Goal: Task Accomplishment & Management: Use online tool/utility

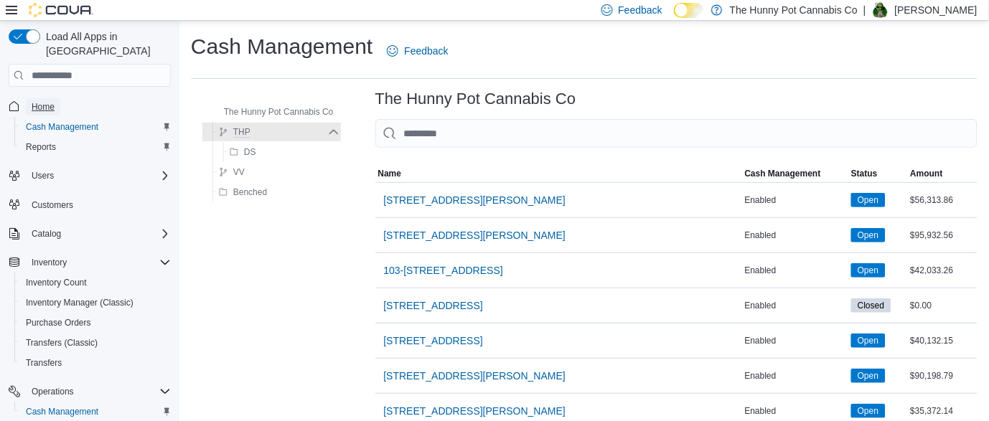
click at [40, 101] on span "Home" at bounding box center [43, 106] width 23 height 11
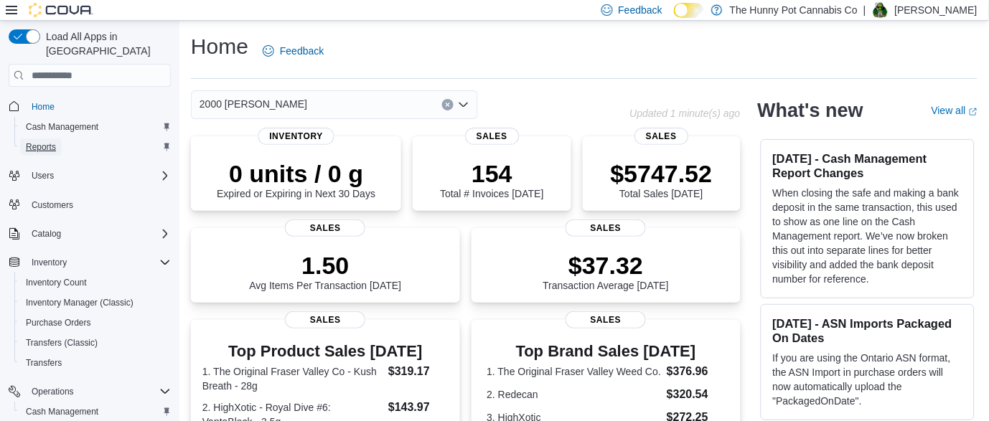
click at [58, 138] on link "Reports" at bounding box center [41, 146] width 42 height 17
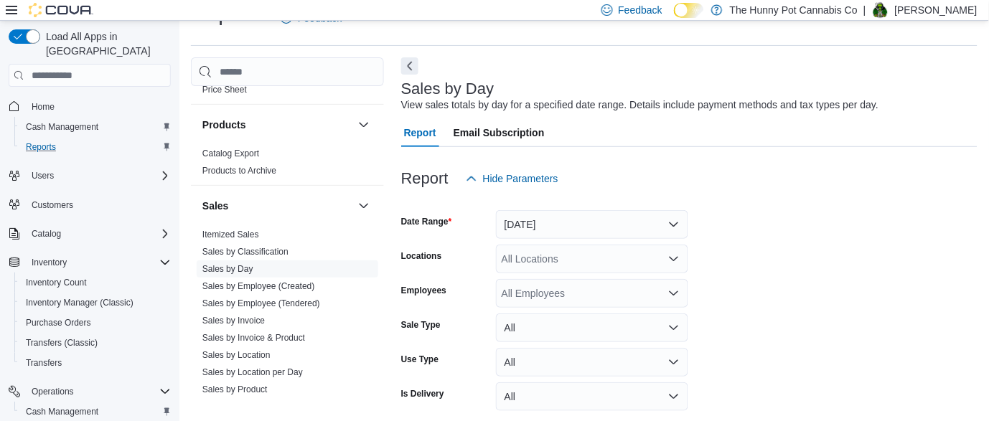
scroll to position [609, 0]
click at [241, 283] on link "Sales by Employee (Created)" at bounding box center [258, 283] width 113 height 10
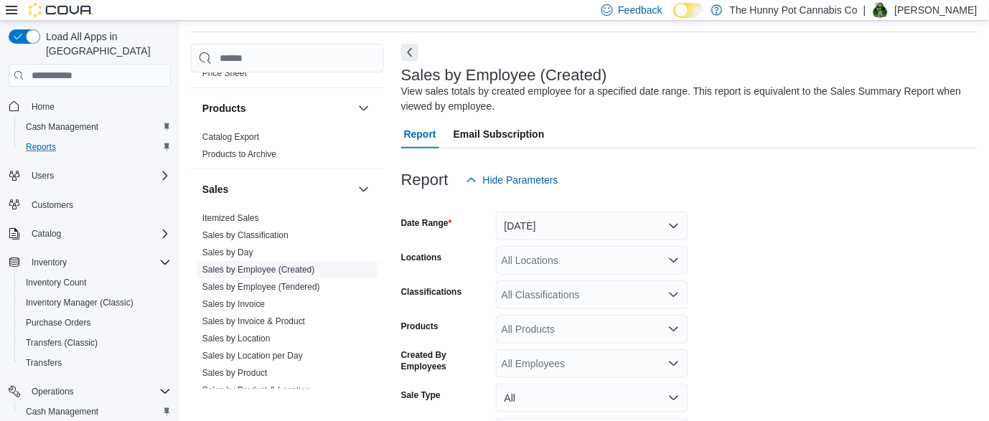
scroll to position [47, 0]
click at [574, 230] on button "[DATE]" at bounding box center [592, 225] width 192 height 29
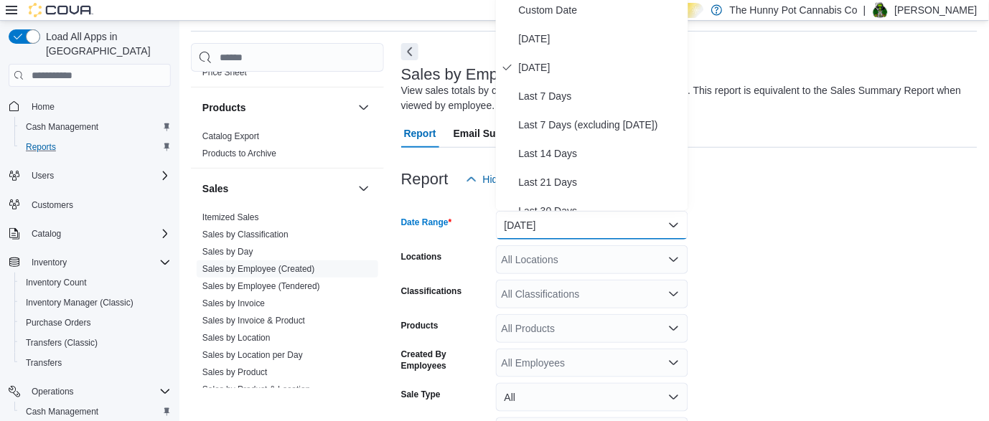
scroll to position [43, 0]
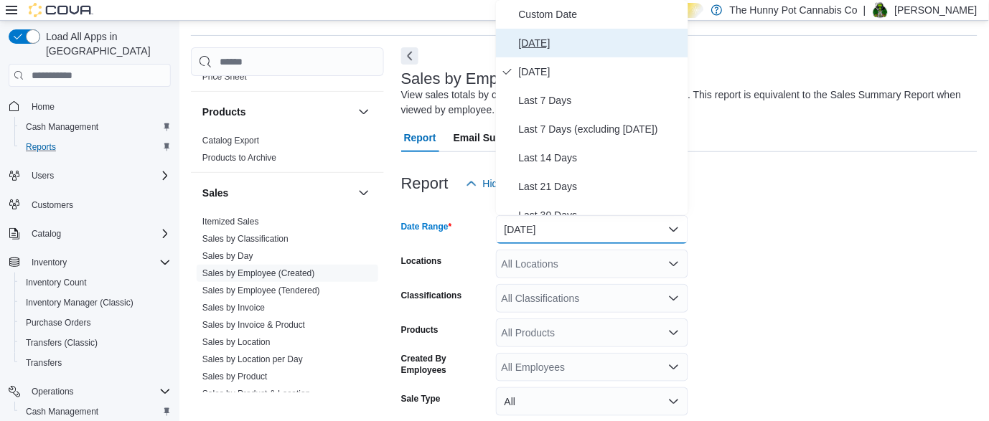
click at [551, 50] on span "[DATE]" at bounding box center [601, 42] width 164 height 17
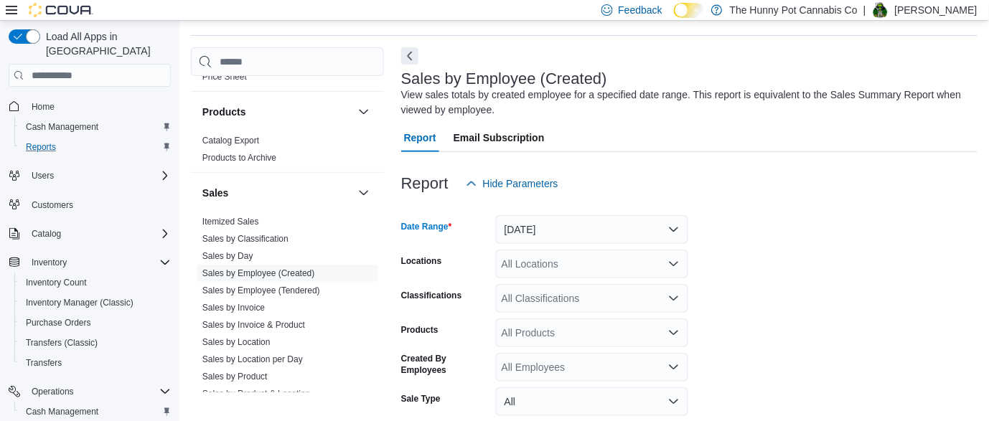
click at [589, 266] on div "All Locations" at bounding box center [592, 264] width 192 height 29
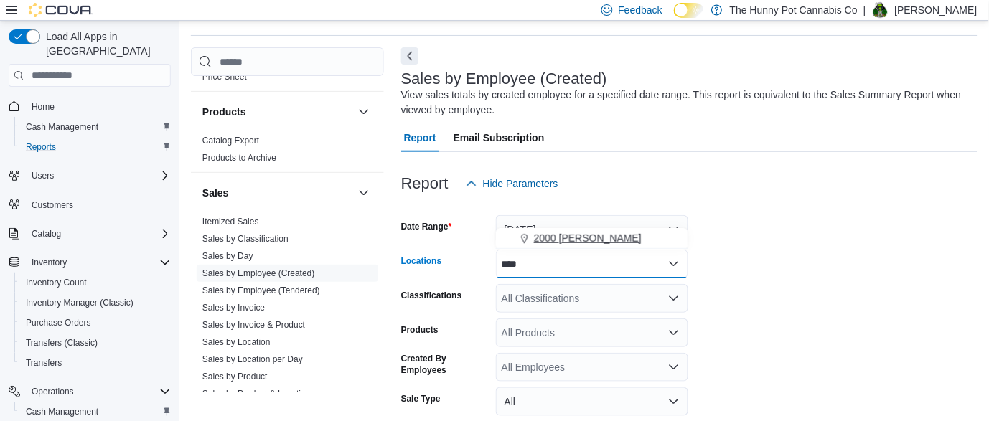
type input "****"
click at [576, 233] on span "2000 [PERSON_NAME]" at bounding box center [588, 238] width 108 height 14
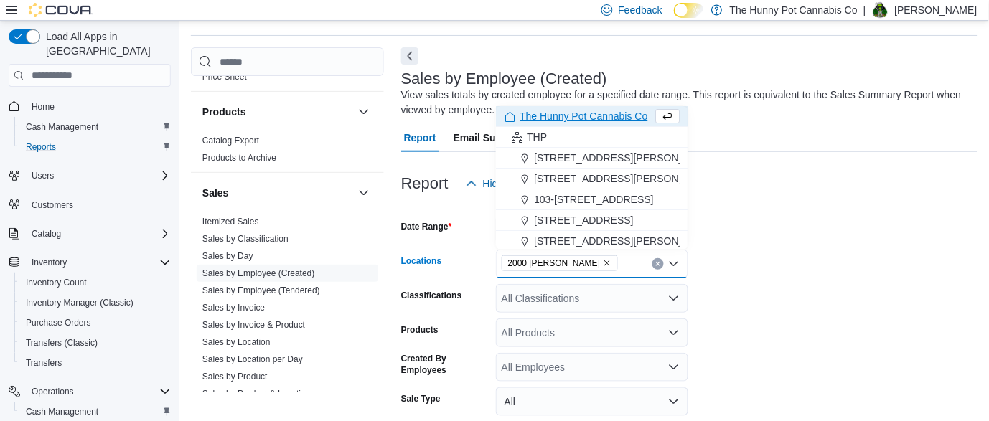
click at [929, 256] on form "Date Range [DATE] Locations 2000 [PERSON_NAME] Combo box. Selected. 2000 [GEOGR…" at bounding box center [689, 361] width 576 height 327
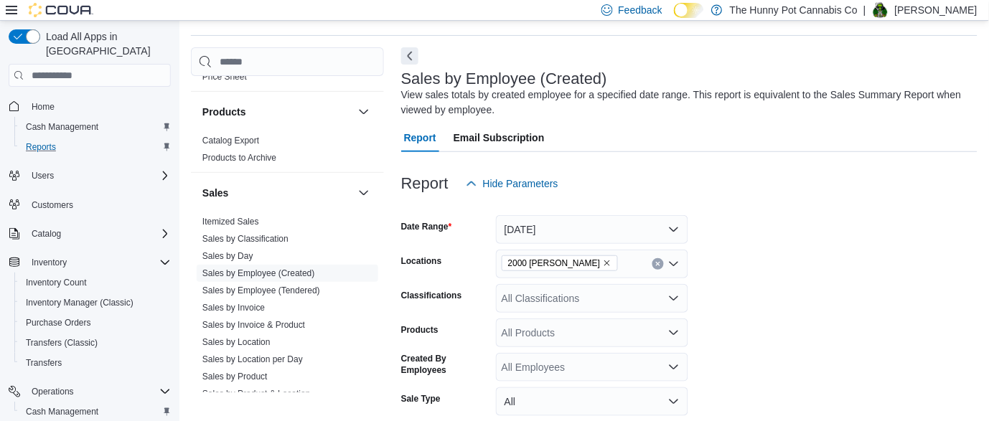
scroll to position [175, 0]
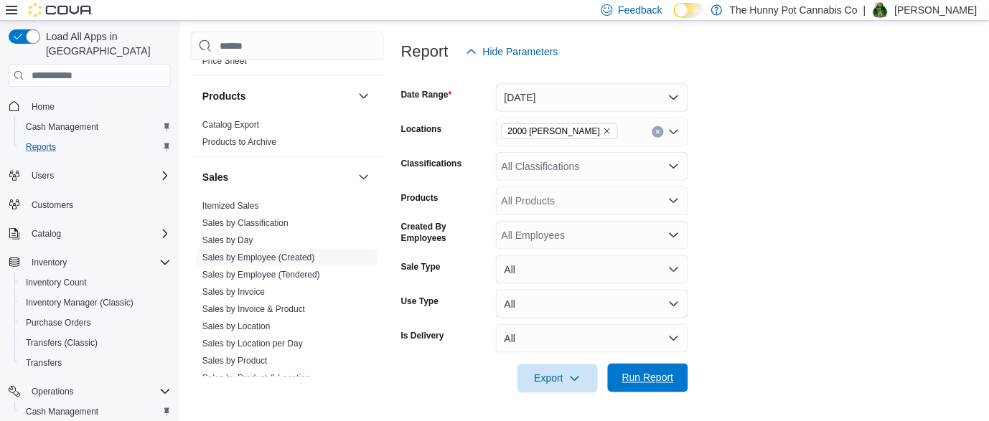
click at [648, 391] on span "Run Report" at bounding box center [647, 378] width 63 height 29
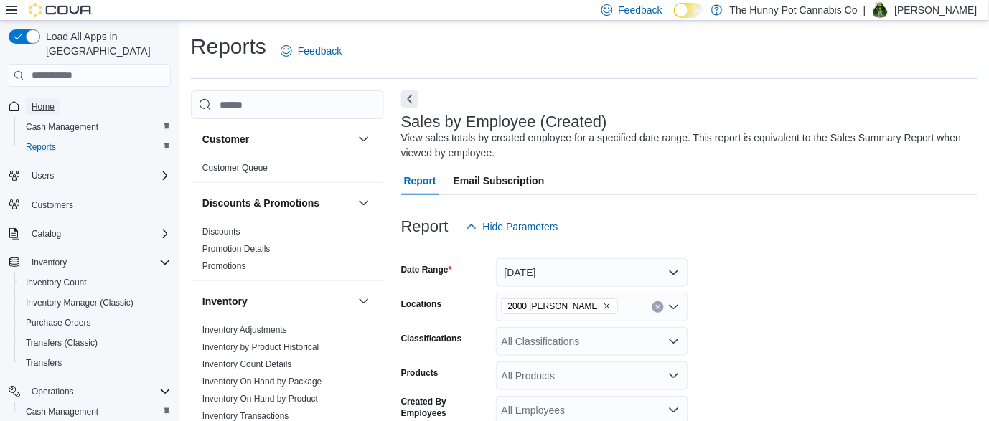
click at [50, 101] on span "Home" at bounding box center [43, 106] width 23 height 11
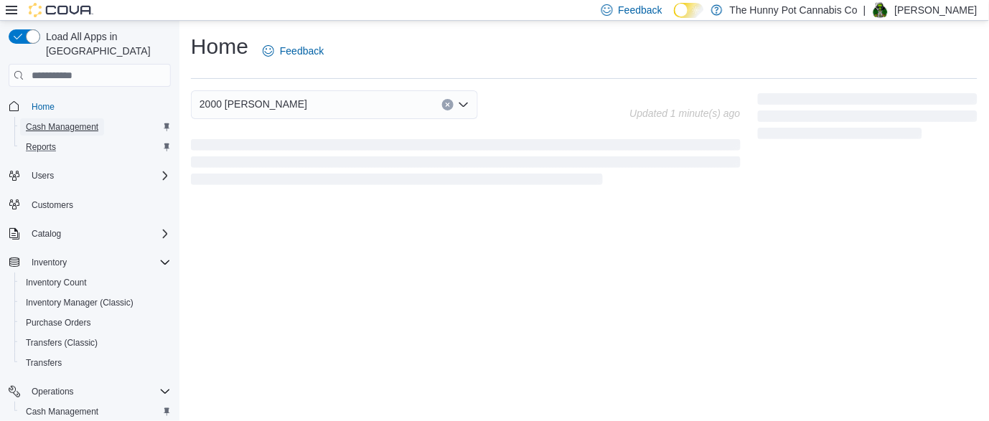
click at [72, 121] on span "Cash Management" at bounding box center [62, 126] width 72 height 11
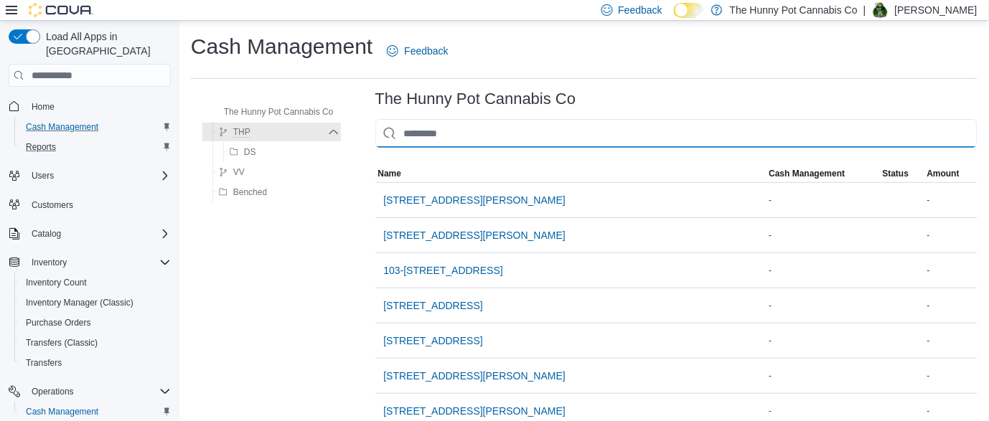
click at [484, 131] on input "This is a search bar. As you type, the results lower in the page will automatic…" at bounding box center [676, 133] width 602 height 29
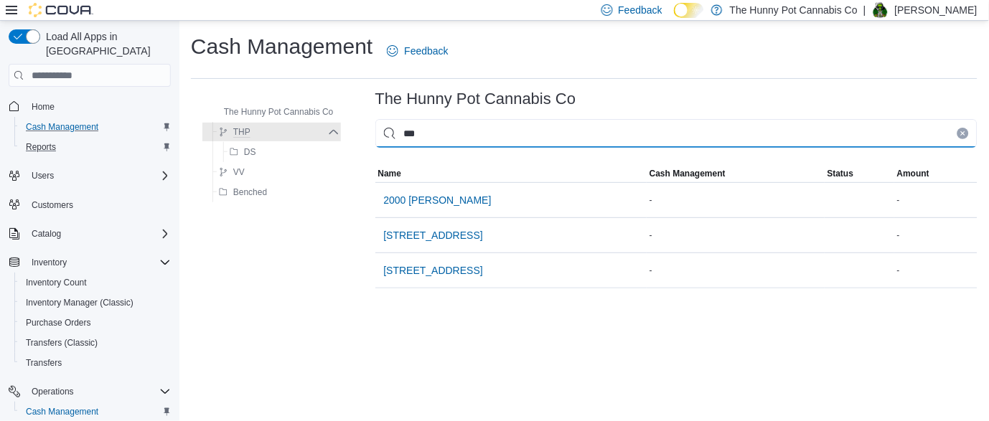
type input "****"
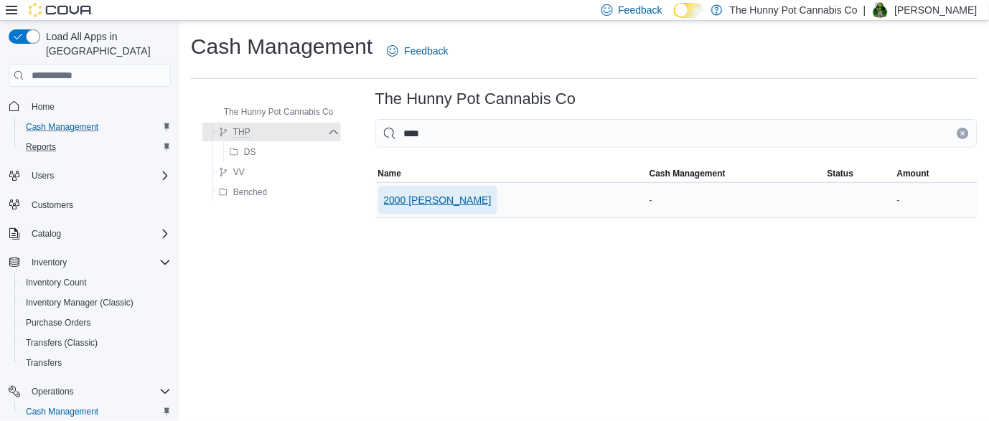
click at [431, 195] on span "2000 [PERSON_NAME]" at bounding box center [438, 200] width 108 height 14
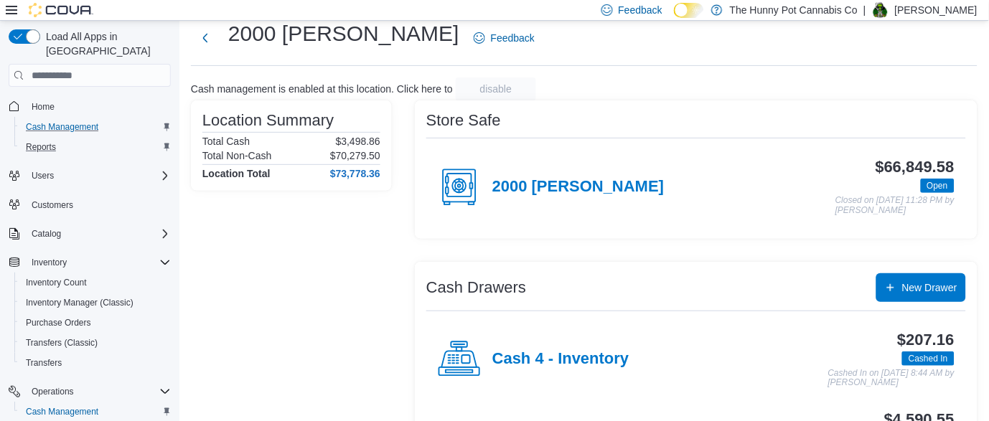
scroll to position [19, 0]
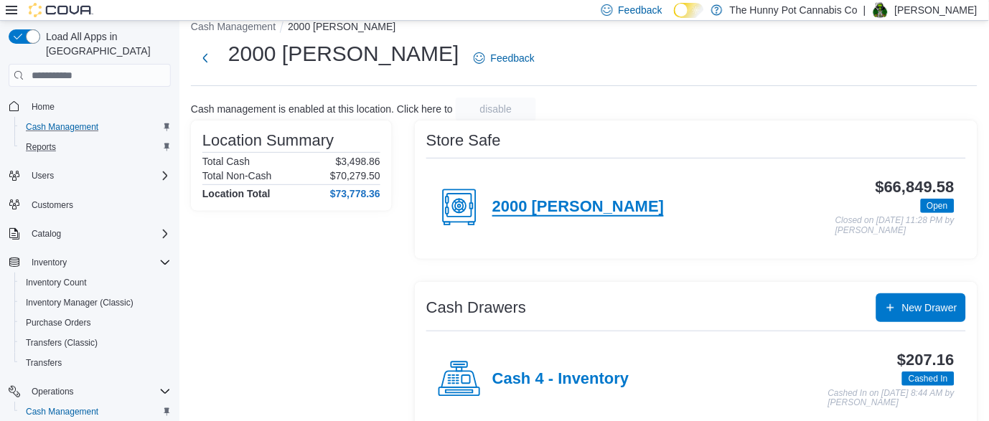
click at [573, 203] on h4 "2000 [PERSON_NAME]" at bounding box center [578, 207] width 172 height 19
